Goal: Information Seeking & Learning: Learn about a topic

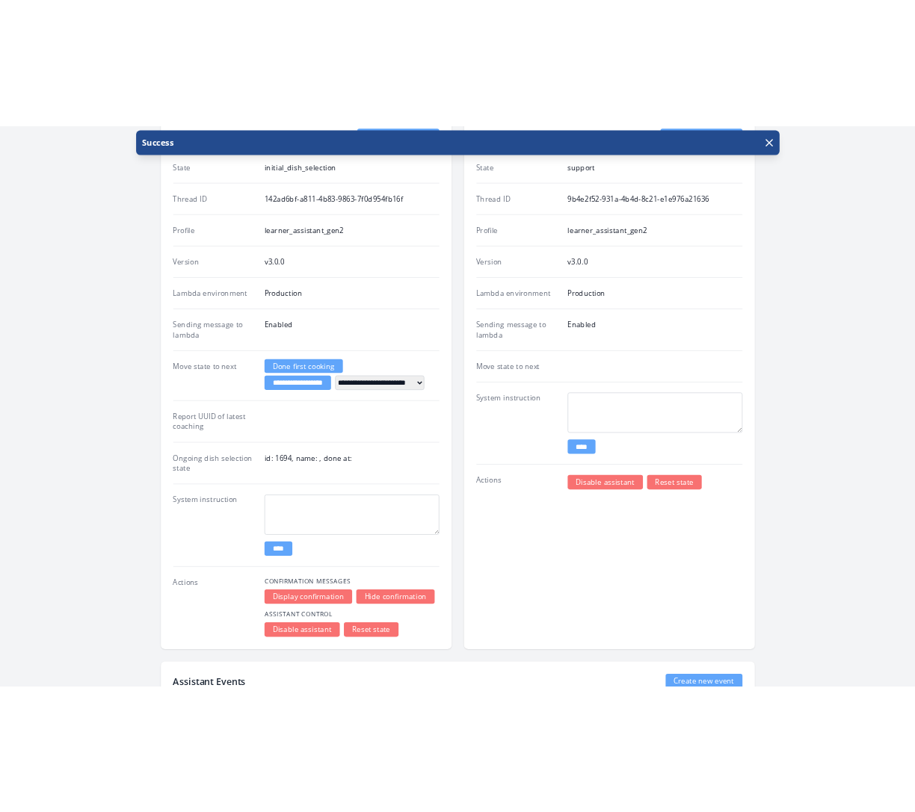
scroll to position [2775, 0]
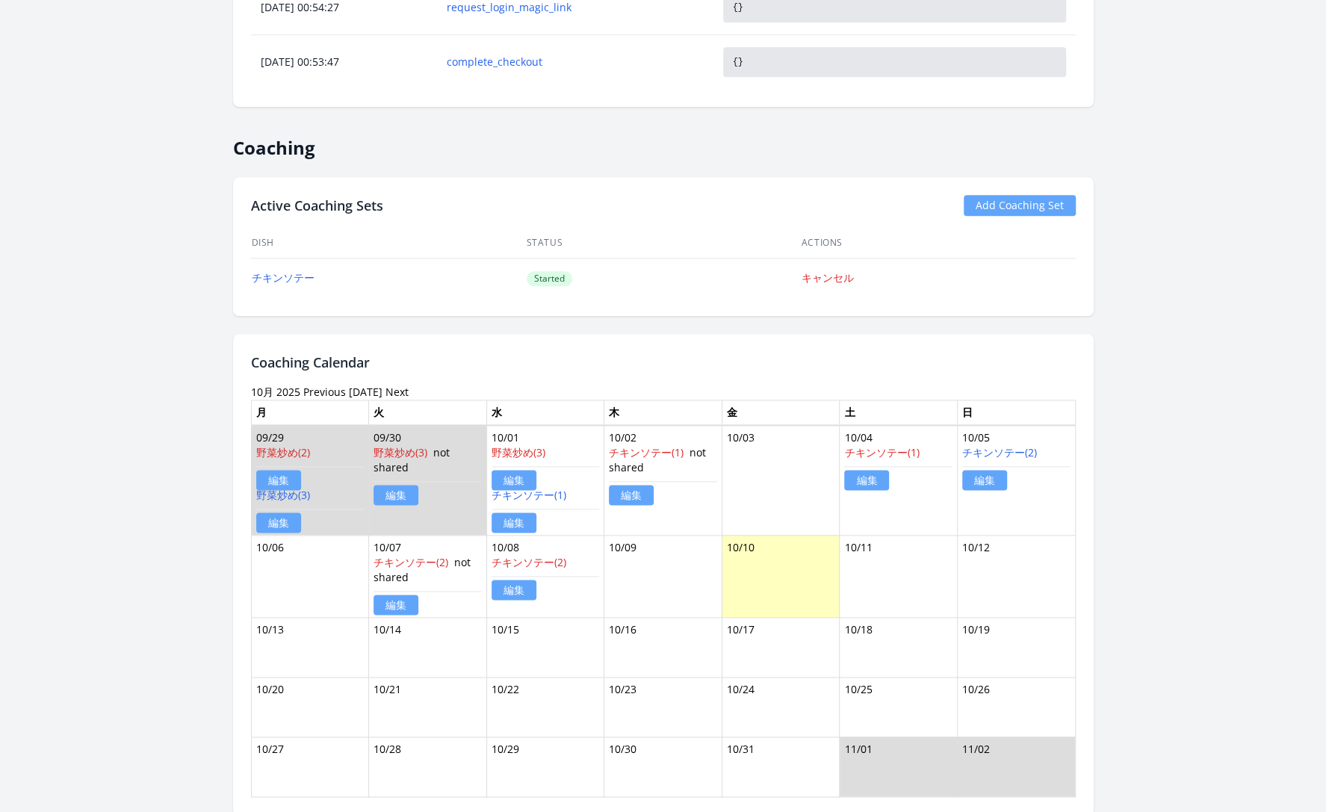
scroll to position [1026, 0]
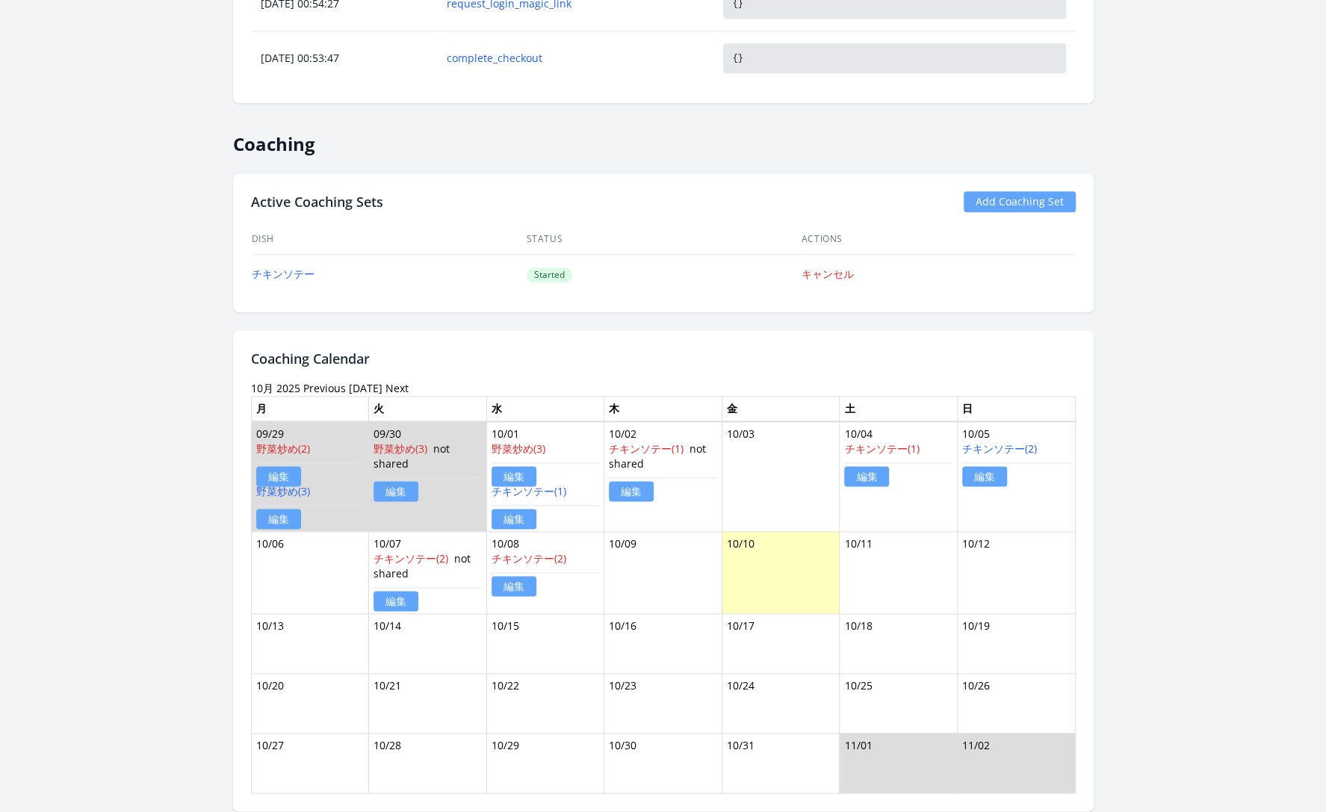
click at [327, 384] on link "Previous" at bounding box center [324, 388] width 43 height 14
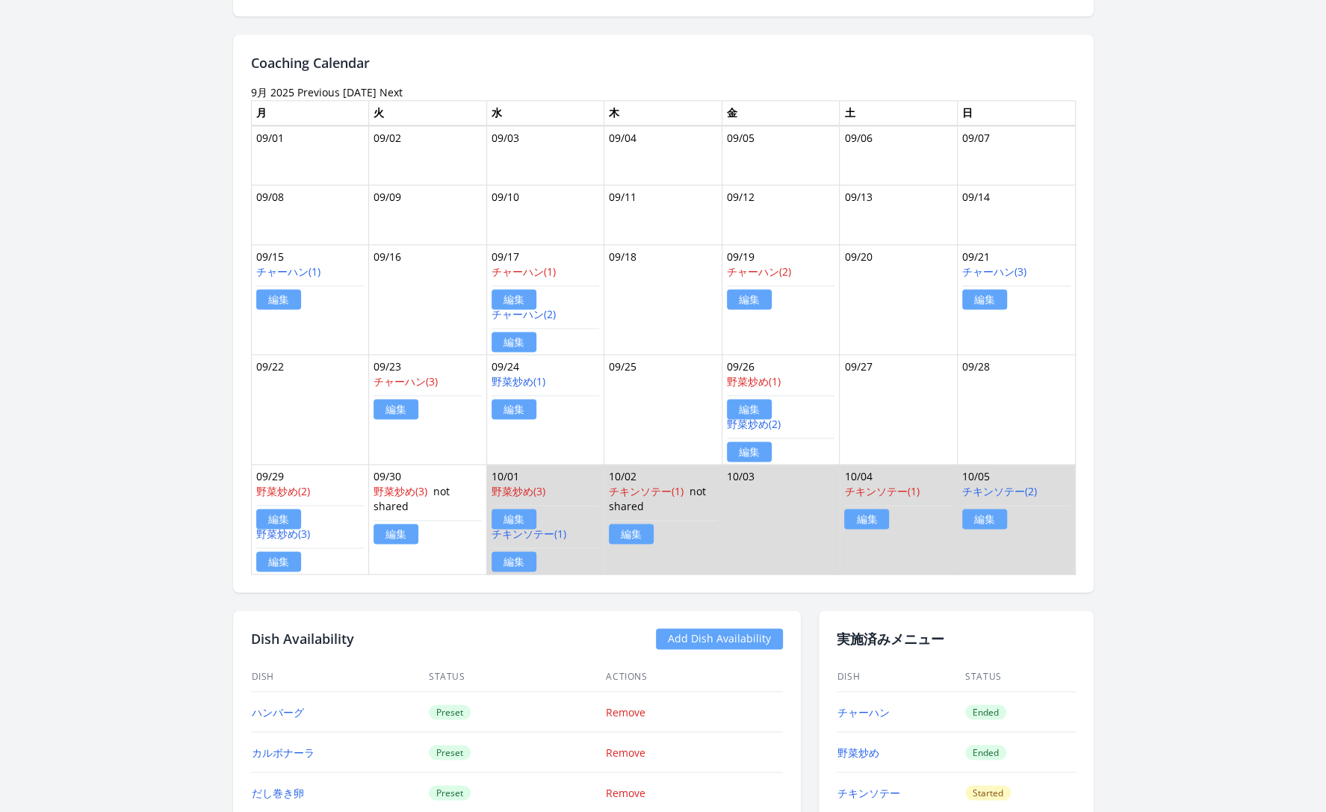
scroll to position [1343, 0]
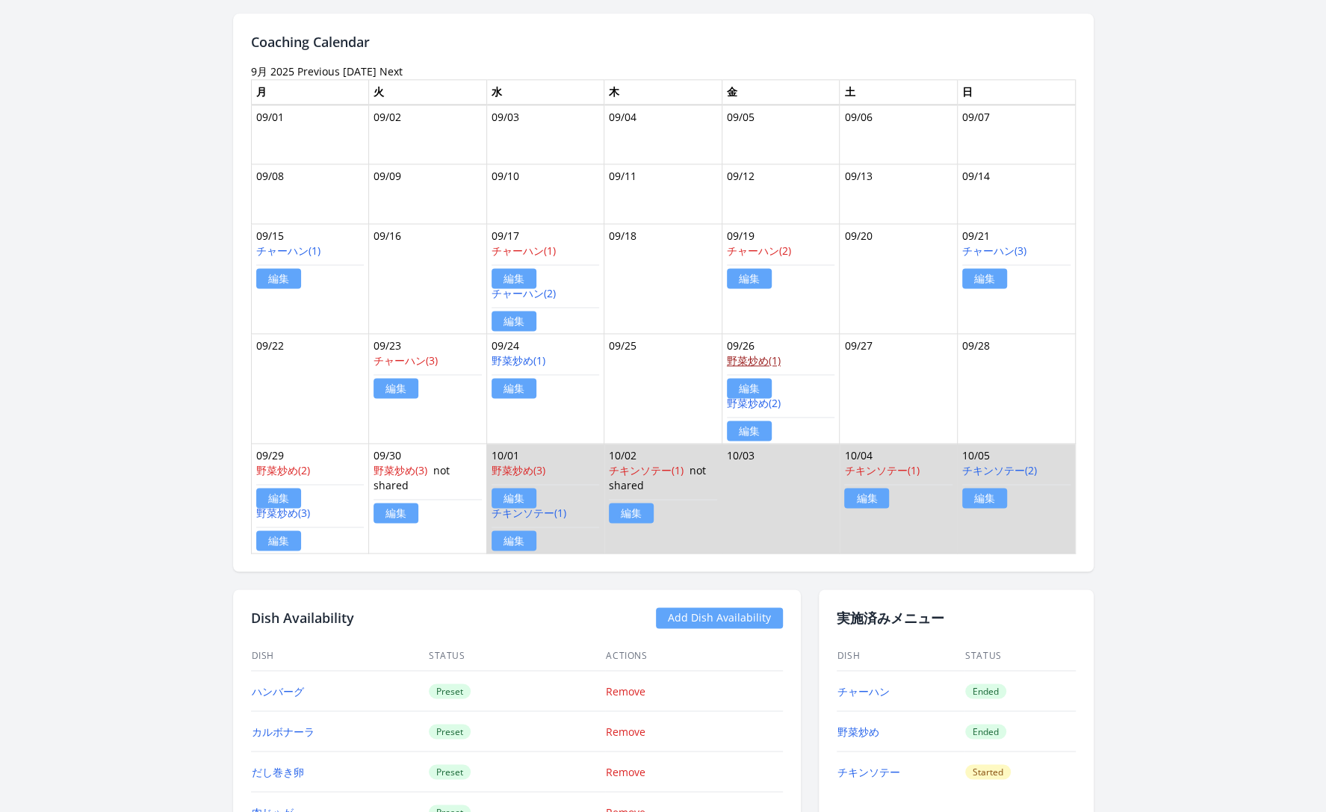
click at [759, 357] on link "野菜炒め(1)" at bounding box center [754, 360] width 54 height 14
click at [506, 356] on link "野菜炒め(1)" at bounding box center [519, 360] width 54 height 14
click at [521, 353] on link "野菜炒め(1)" at bounding box center [519, 360] width 54 height 14
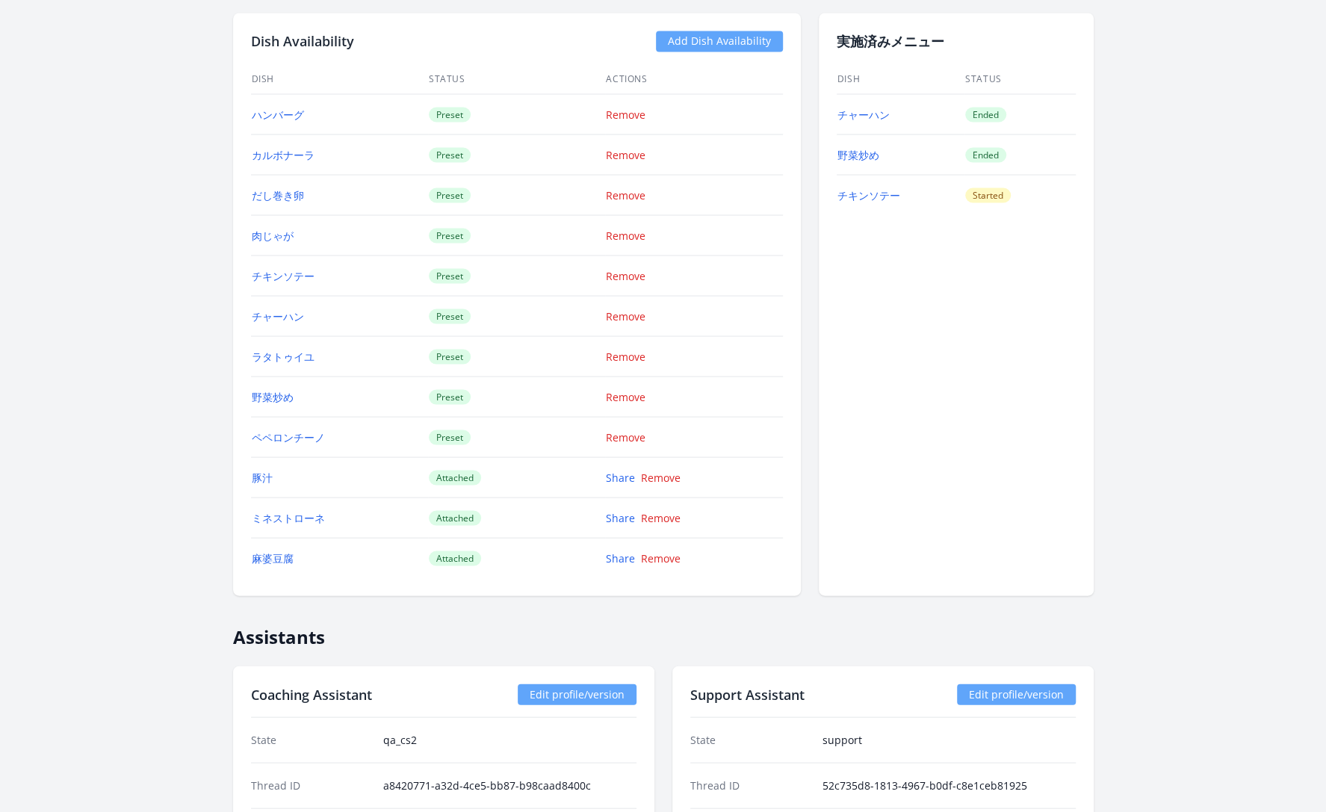
scroll to position [1738, 0]
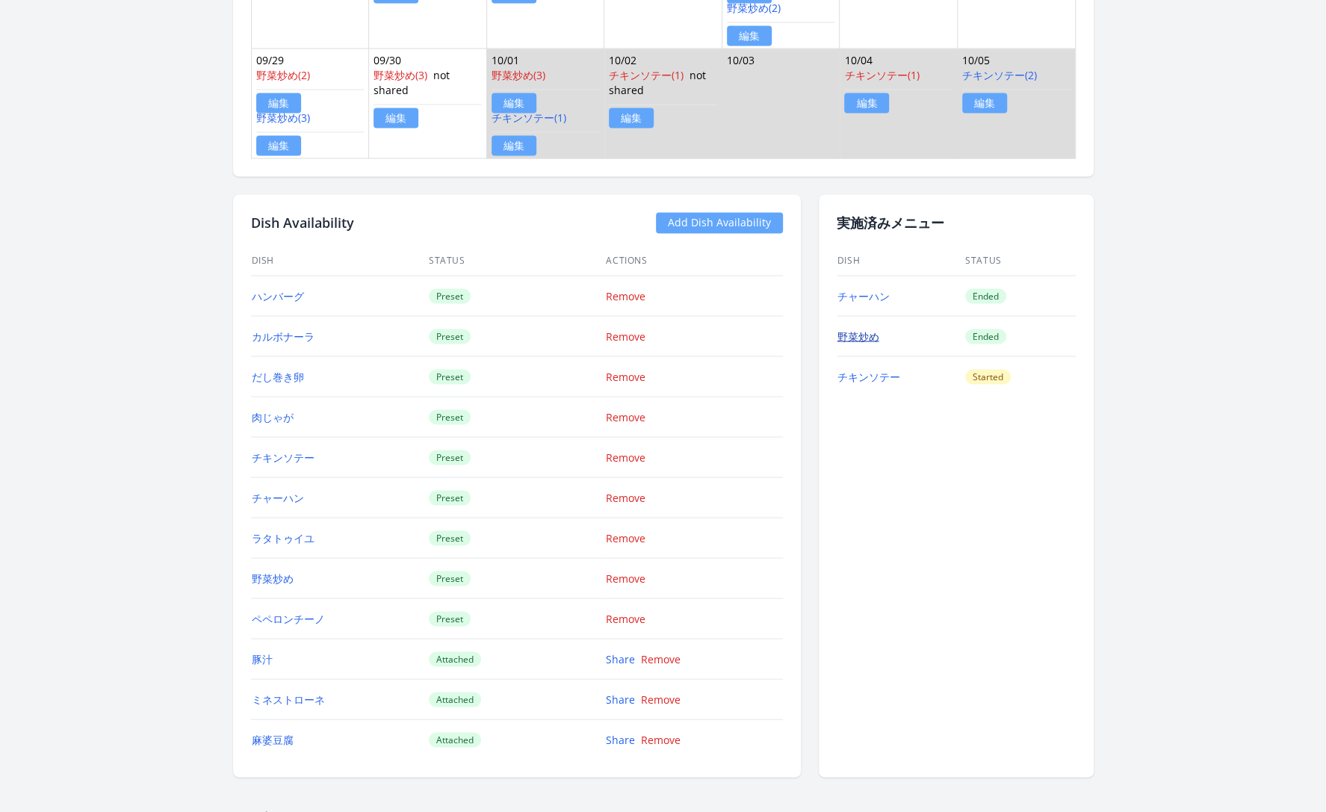
click at [864, 329] on link "野菜炒め" at bounding box center [859, 336] width 42 height 14
click at [863, 329] on link "野菜炒め" at bounding box center [859, 336] width 42 height 14
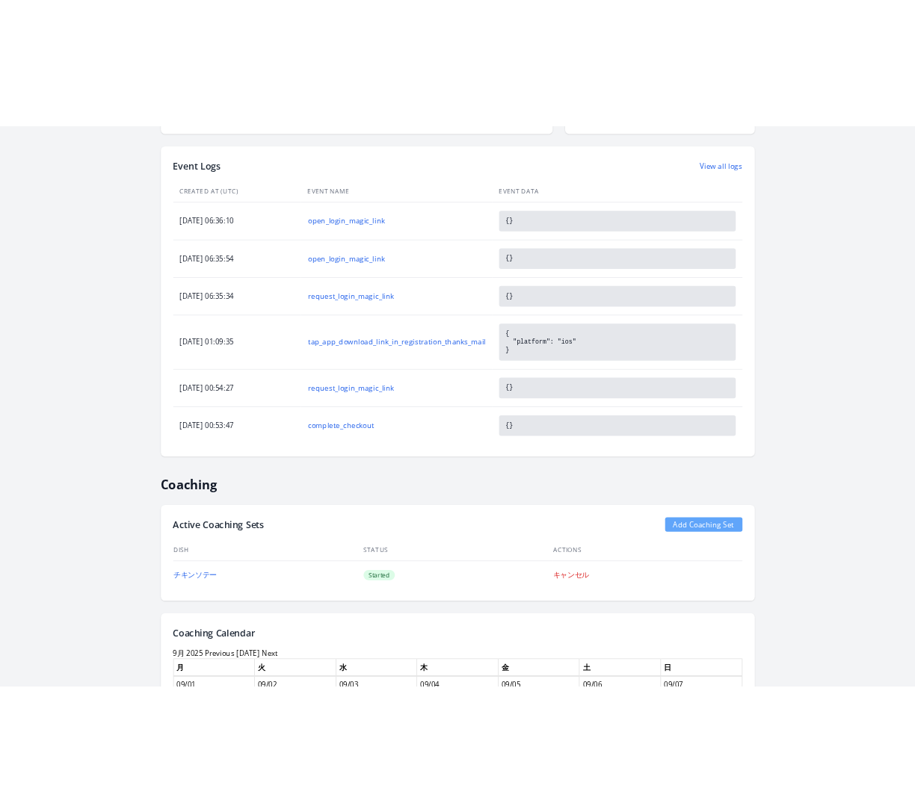
scroll to position [0, 0]
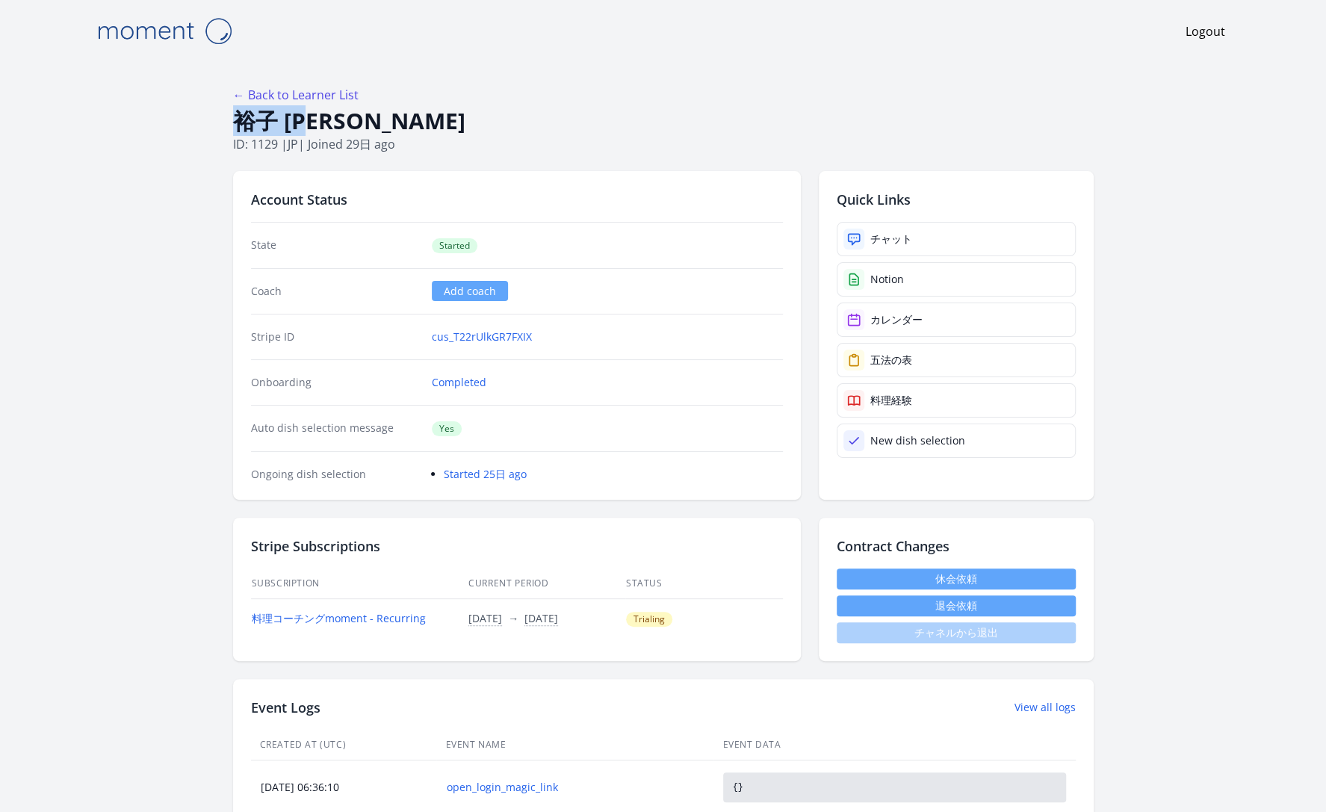
drag, startPoint x: 228, startPoint y: 120, endPoint x: 330, endPoint y: 118, distance: 102.4
copy h1 "裕子 野村"
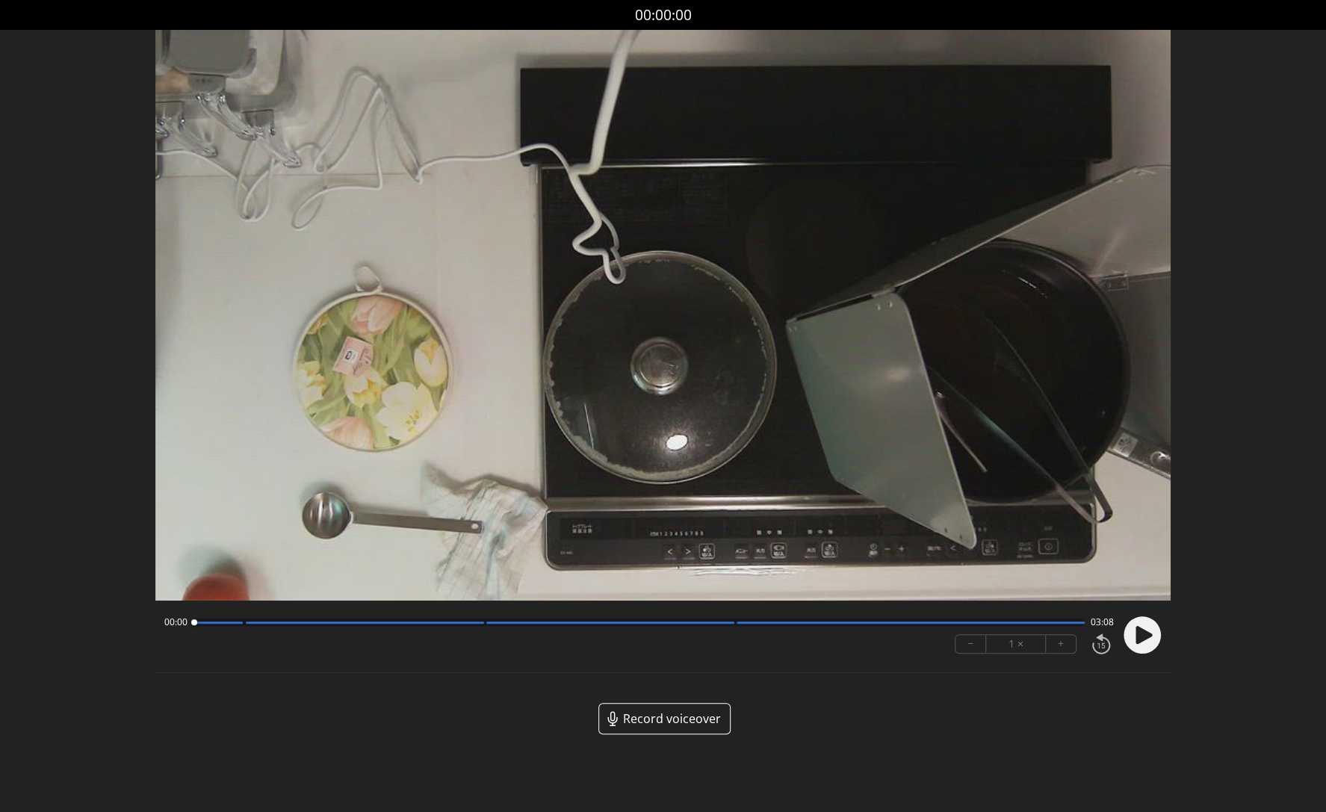
click at [1065, 643] on button "+" at bounding box center [1061, 644] width 30 height 18
click at [1143, 634] on icon at bounding box center [1144, 635] width 16 height 18
click at [1143, 634] on circle at bounding box center [1142, 634] width 37 height 37
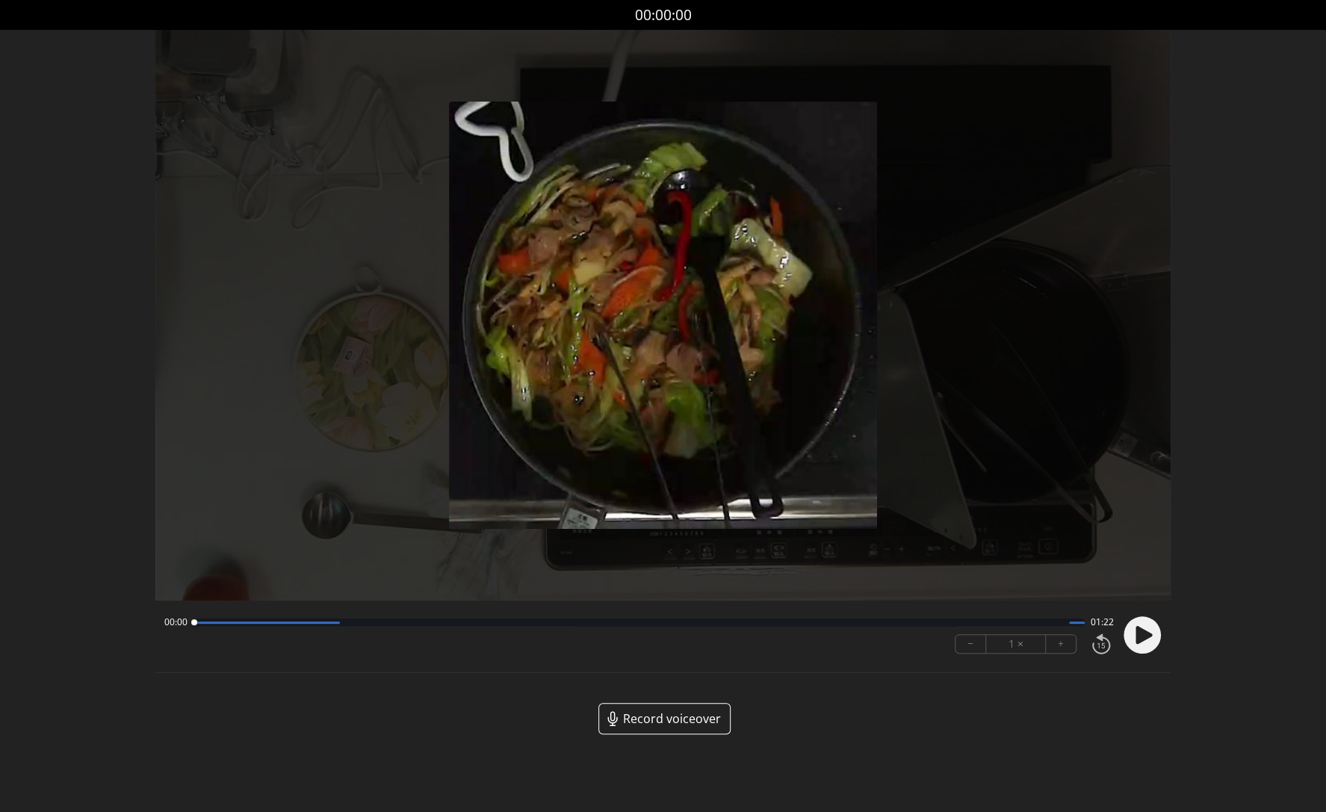
click at [1059, 644] on button "+" at bounding box center [1061, 644] width 30 height 18
click at [1142, 637] on icon at bounding box center [1144, 635] width 16 height 18
click at [1062, 646] on button "+" at bounding box center [1061, 644] width 30 height 18
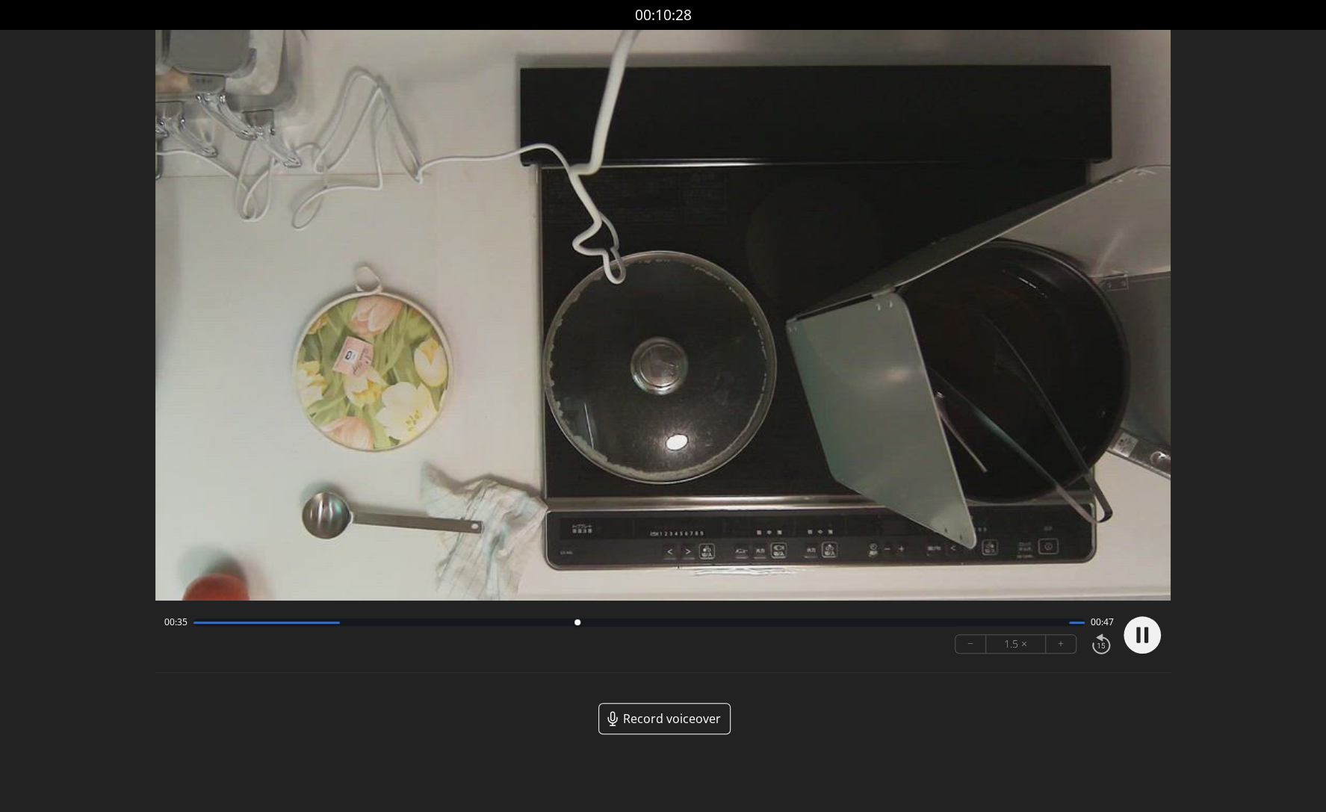
click at [1145, 632] on icon at bounding box center [1147, 636] width 4 height 16
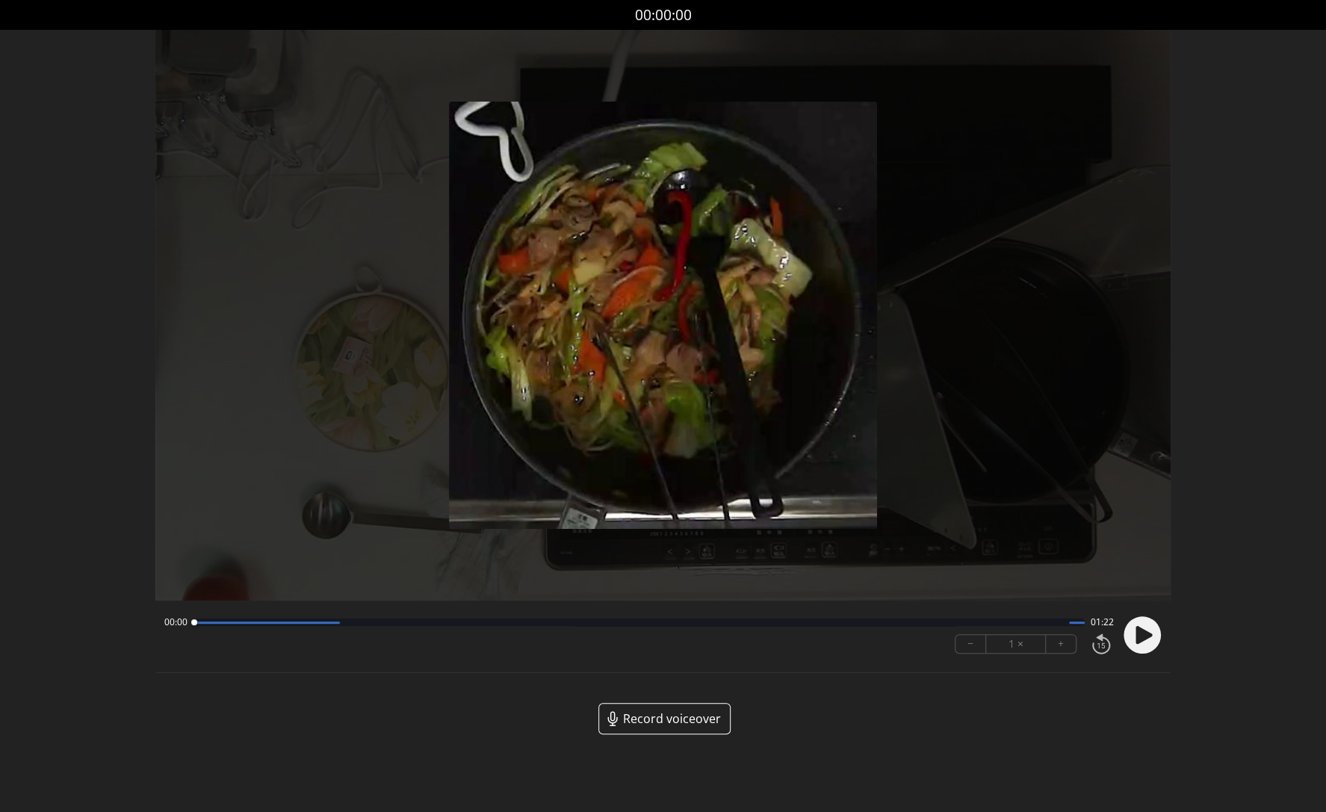
click at [1137, 633] on icon at bounding box center [1144, 635] width 16 height 18
click at [1062, 649] on button "+" at bounding box center [1061, 644] width 30 height 18
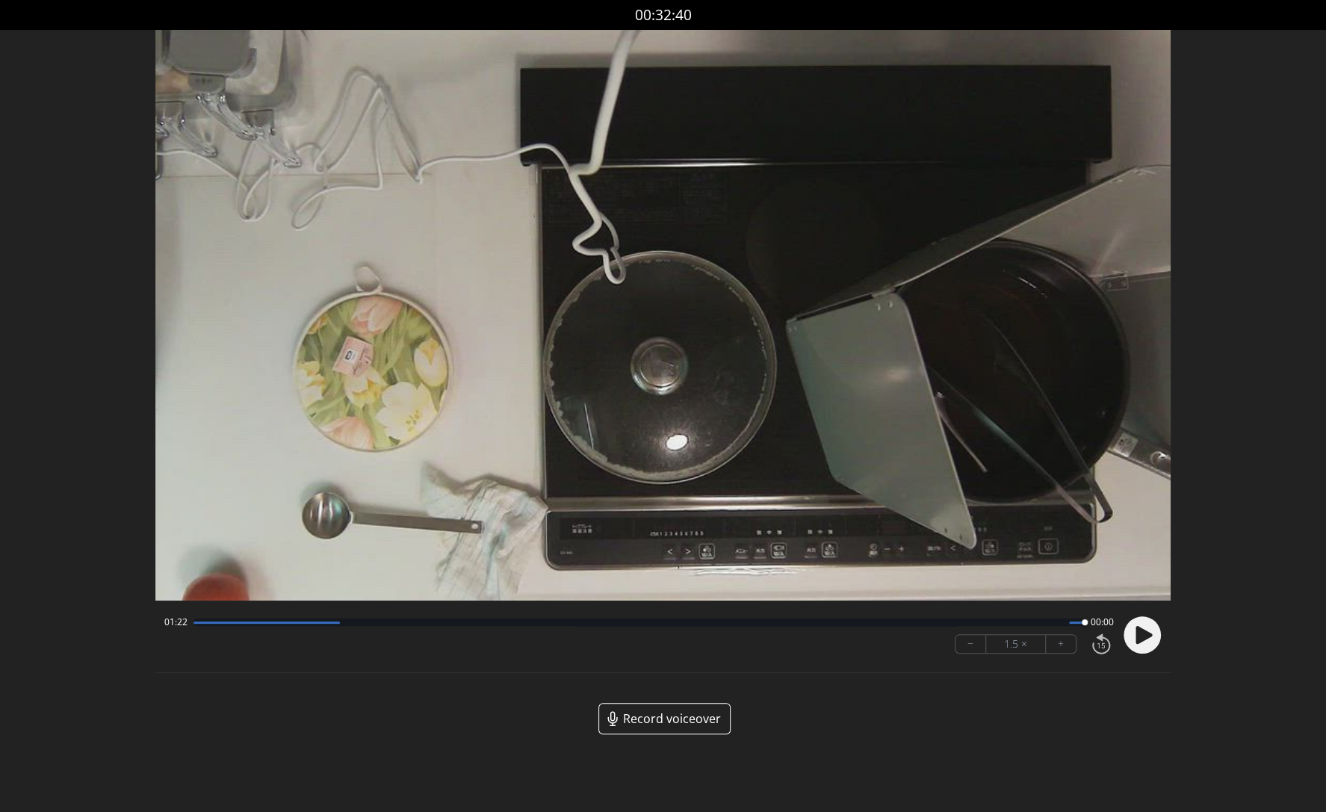
click at [1142, 637] on icon at bounding box center [1144, 635] width 16 height 18
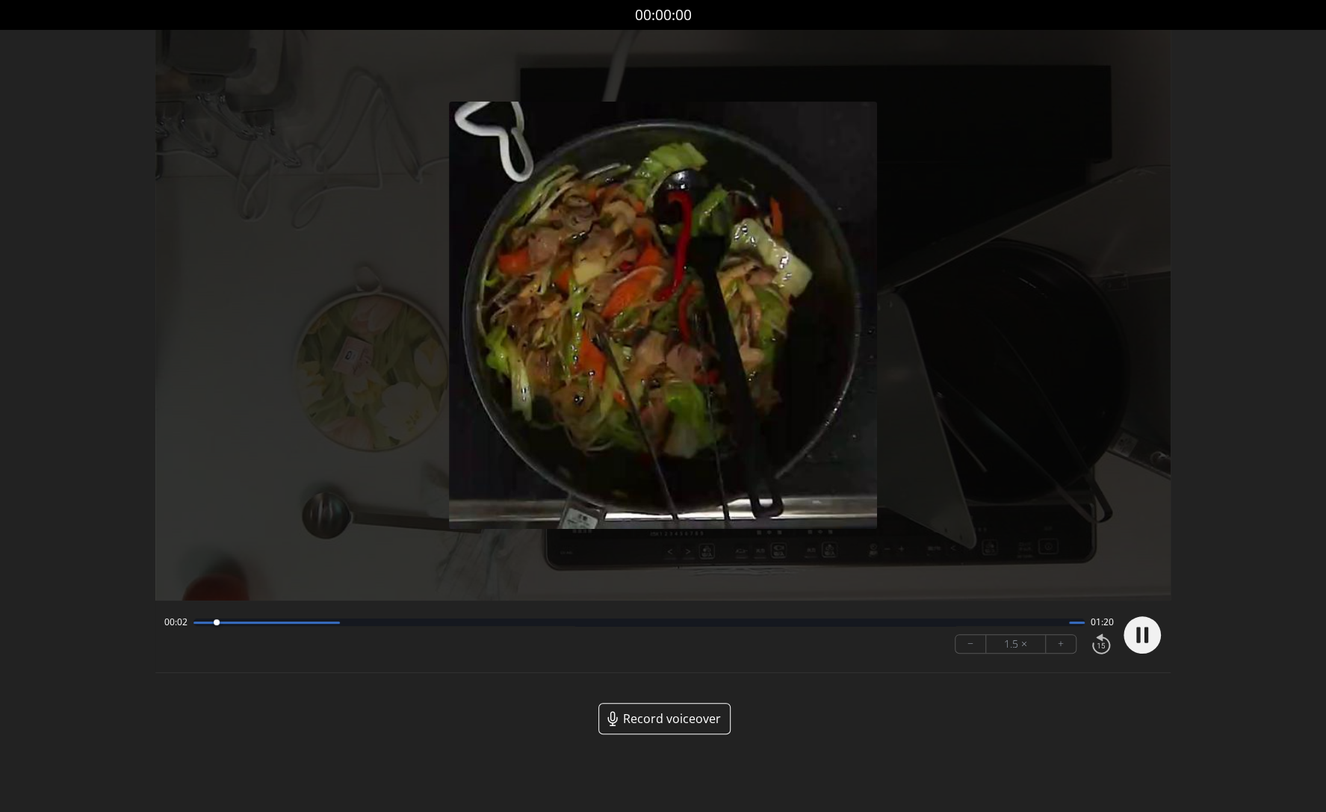
click at [1142, 637] on circle at bounding box center [1142, 634] width 37 height 37
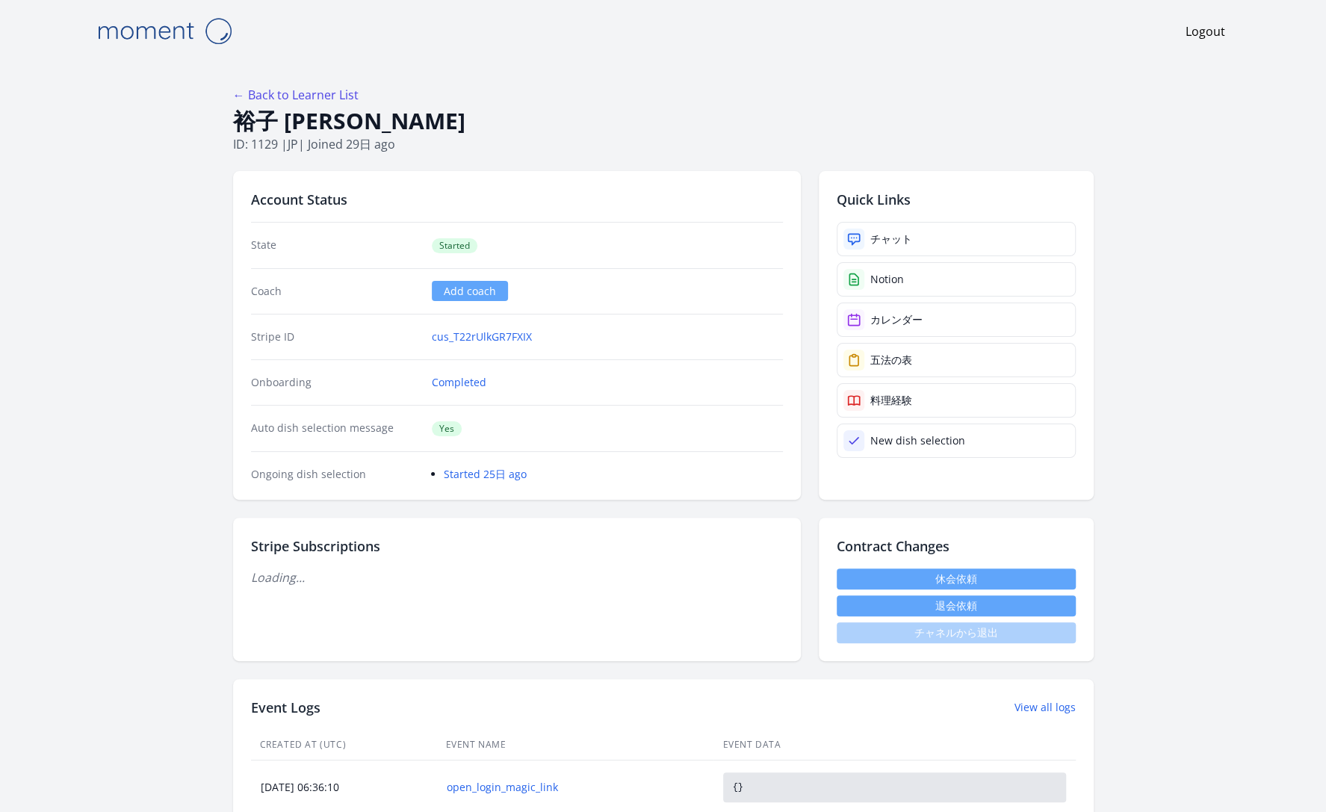
click at [182, 30] on img at bounding box center [164, 31] width 149 height 38
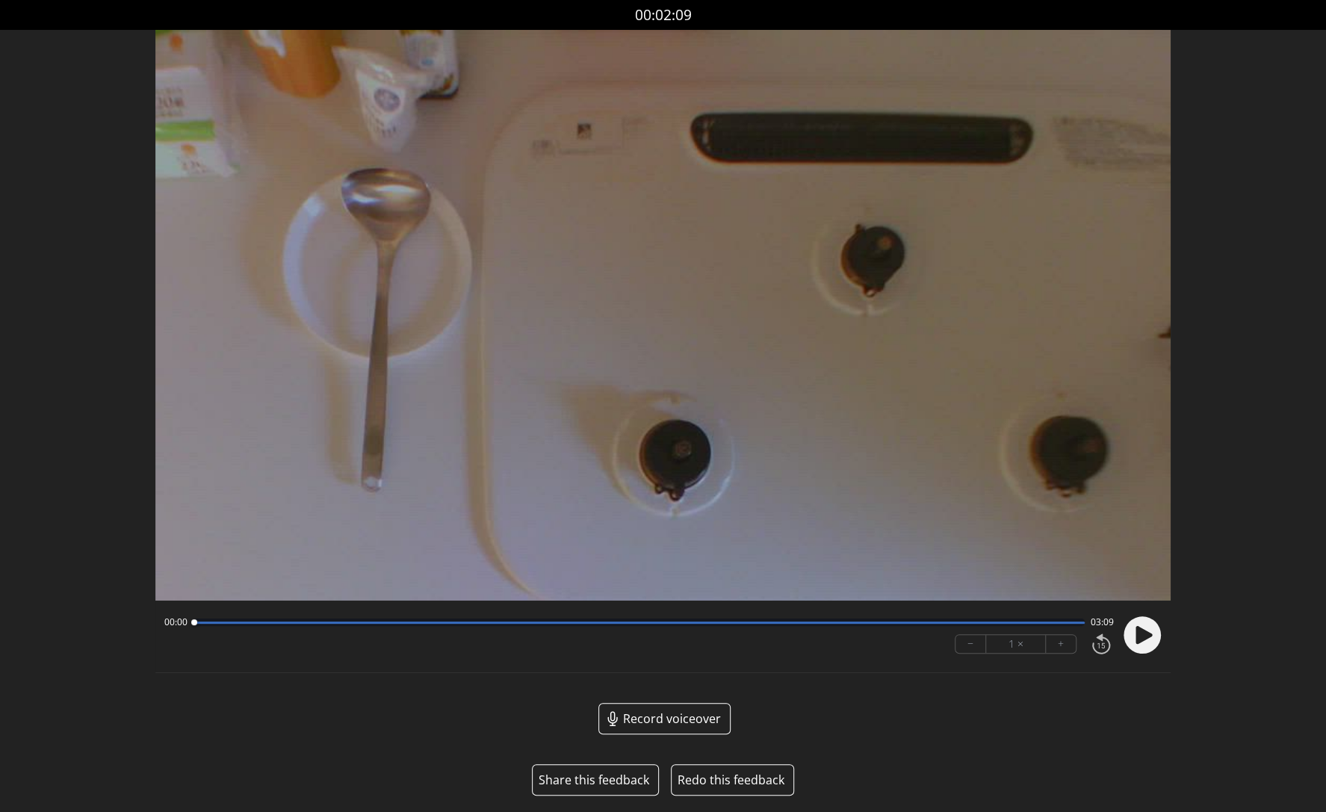
click at [593, 779] on button "Share this feedback" at bounding box center [594, 780] width 111 height 18
